Goal: Check status: Check status

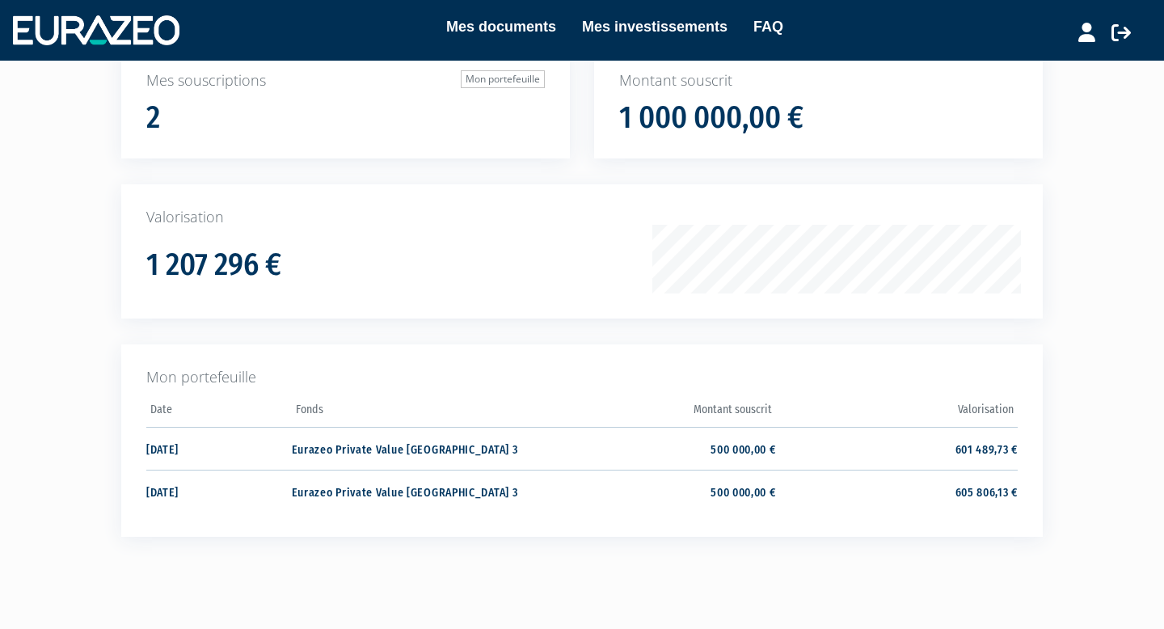
scroll to position [136, 0]
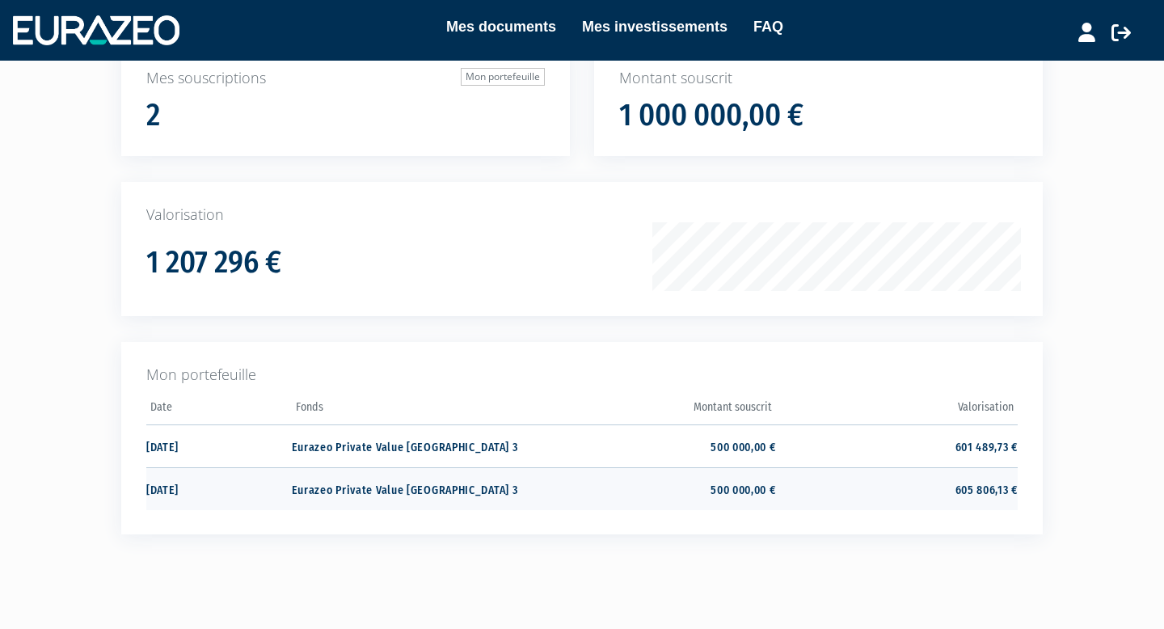
click at [976, 484] on td "605 806,13 €" at bounding box center [897, 488] width 242 height 43
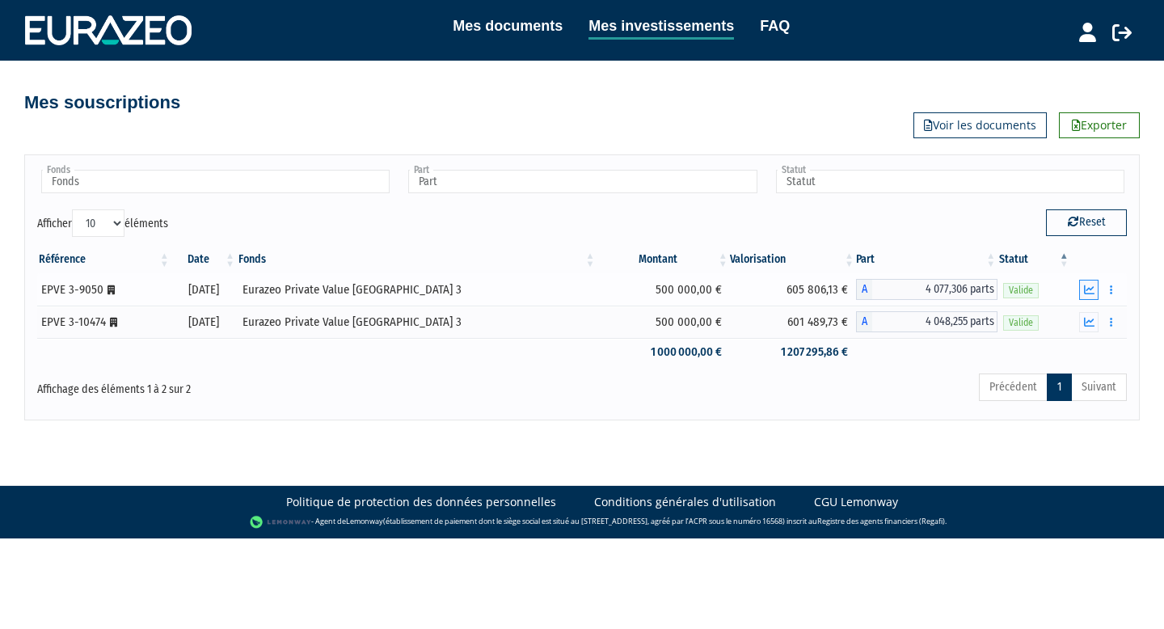
click at [1087, 291] on icon "button" at bounding box center [1089, 290] width 11 height 11
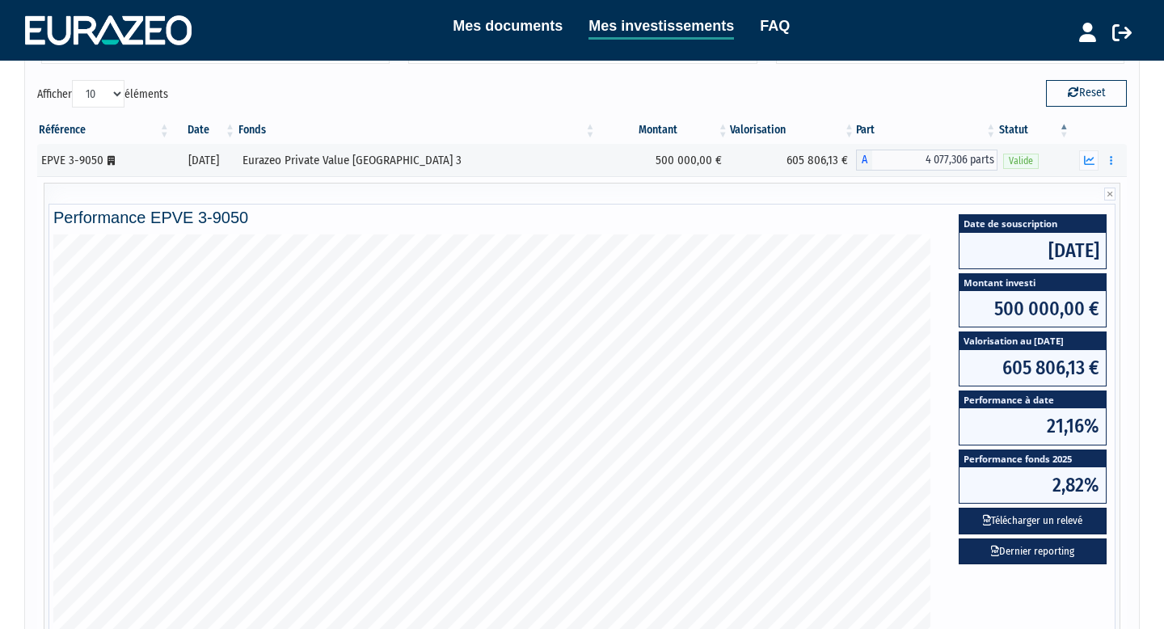
scroll to position [124, 0]
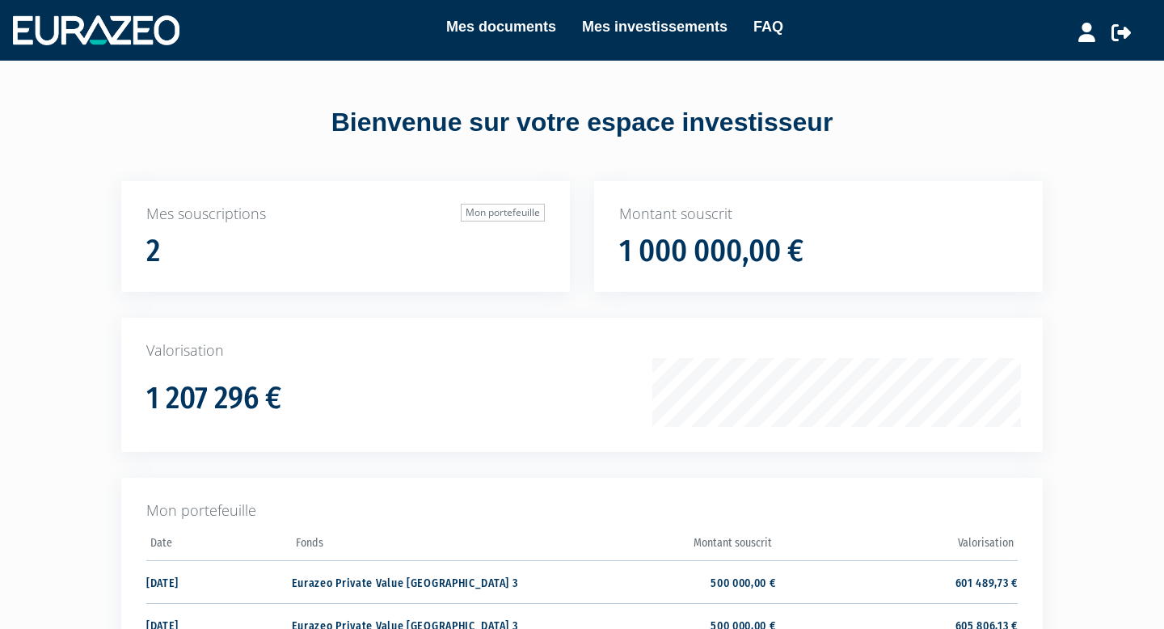
scroll to position [133, 0]
